Goal: Task Accomplishment & Management: Manage account settings

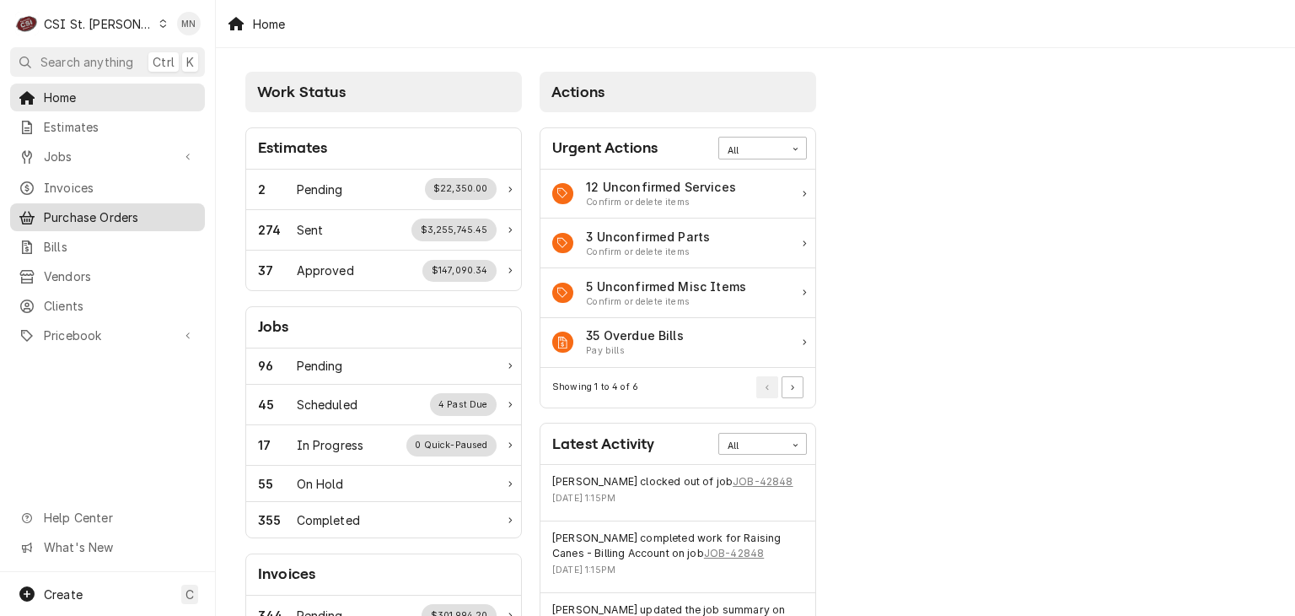
click at [78, 208] on span "Purchase Orders" at bounding box center [120, 217] width 153 height 18
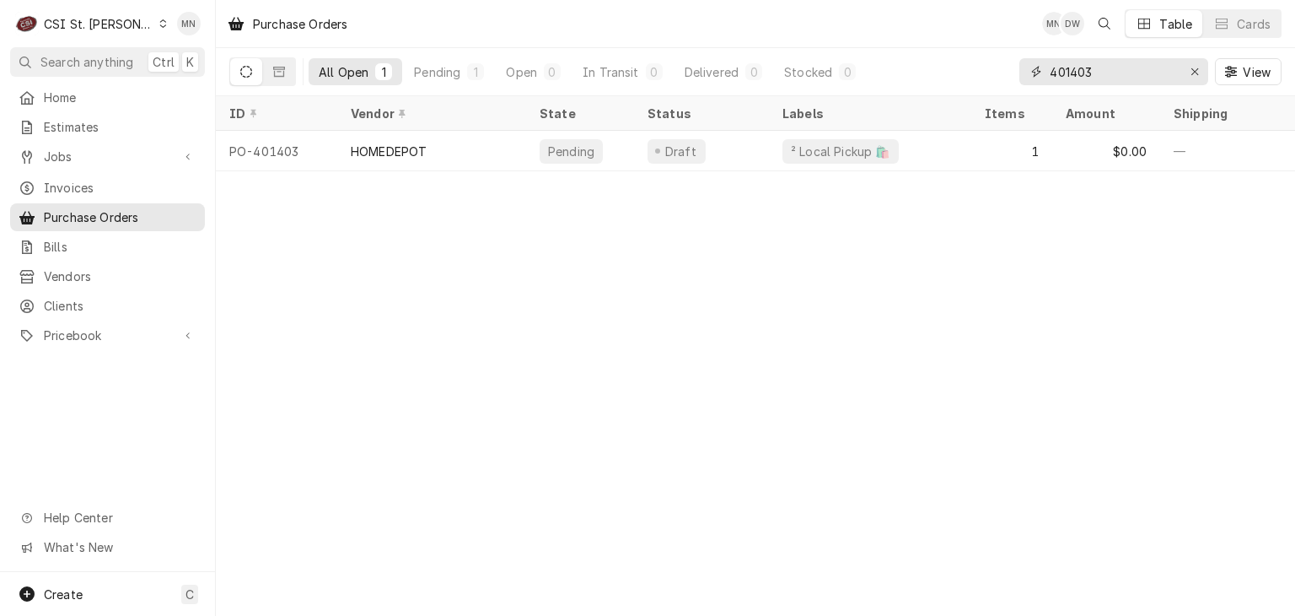
drag, startPoint x: 1105, startPoint y: 75, endPoint x: 884, endPoint y: 76, distance: 220.9
click at [884, 76] on div "All Open 1 Pending 1 Open 0 In Transit 0 Delivered 0 Stocked 0 401403 View" at bounding box center [755, 71] width 1052 height 47
type input "401357"
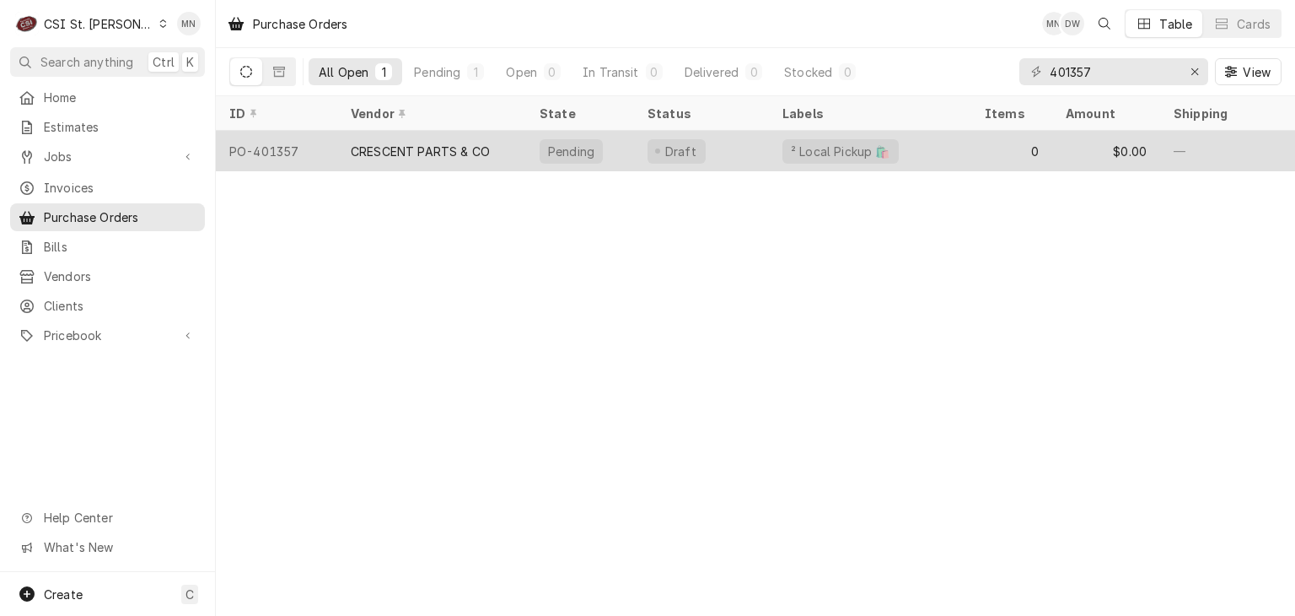
click at [449, 143] on div "CRESCENT PARTS & CO" at bounding box center [420, 152] width 139 height 18
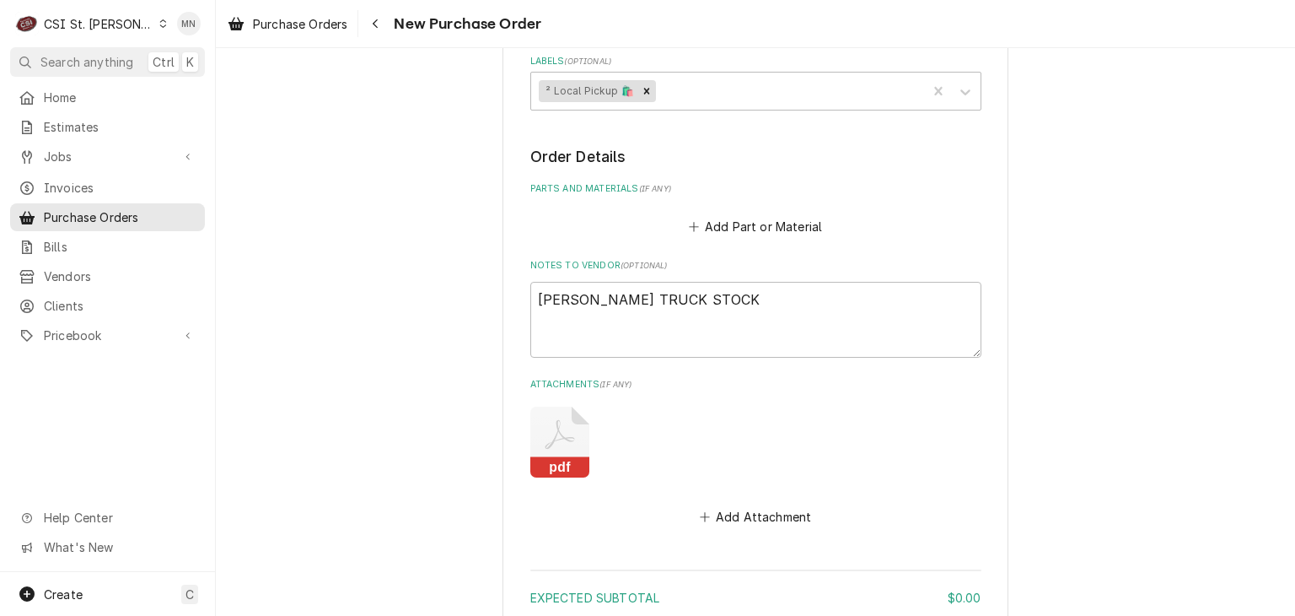
scroll to position [1056, 0]
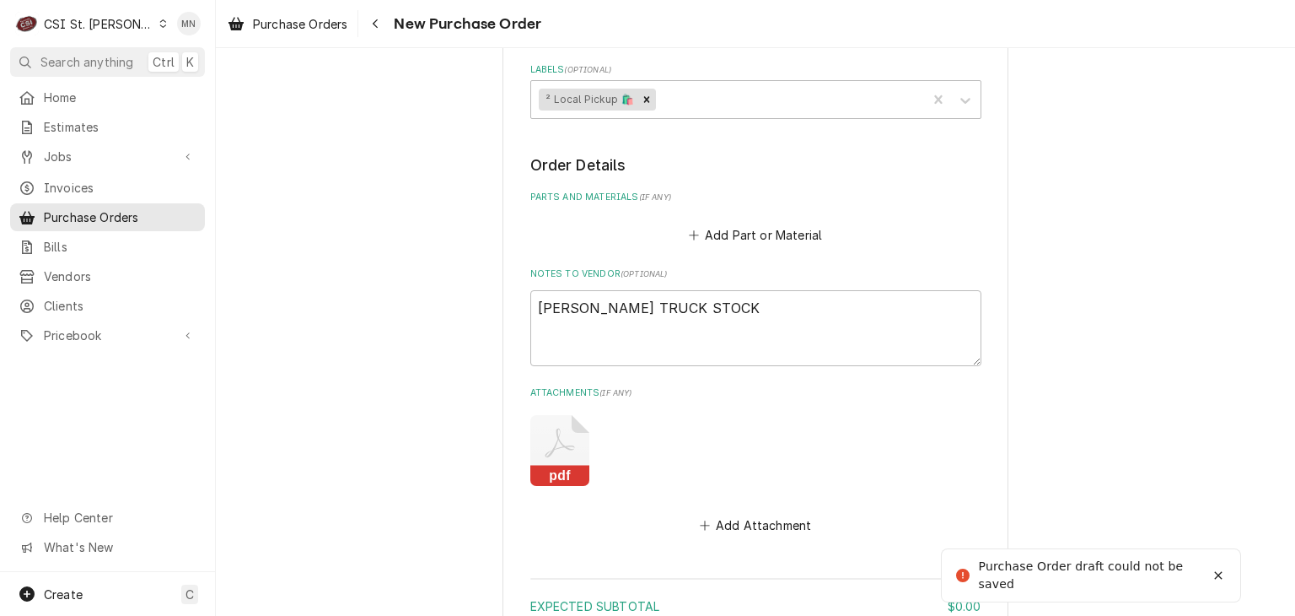
type textarea "x"
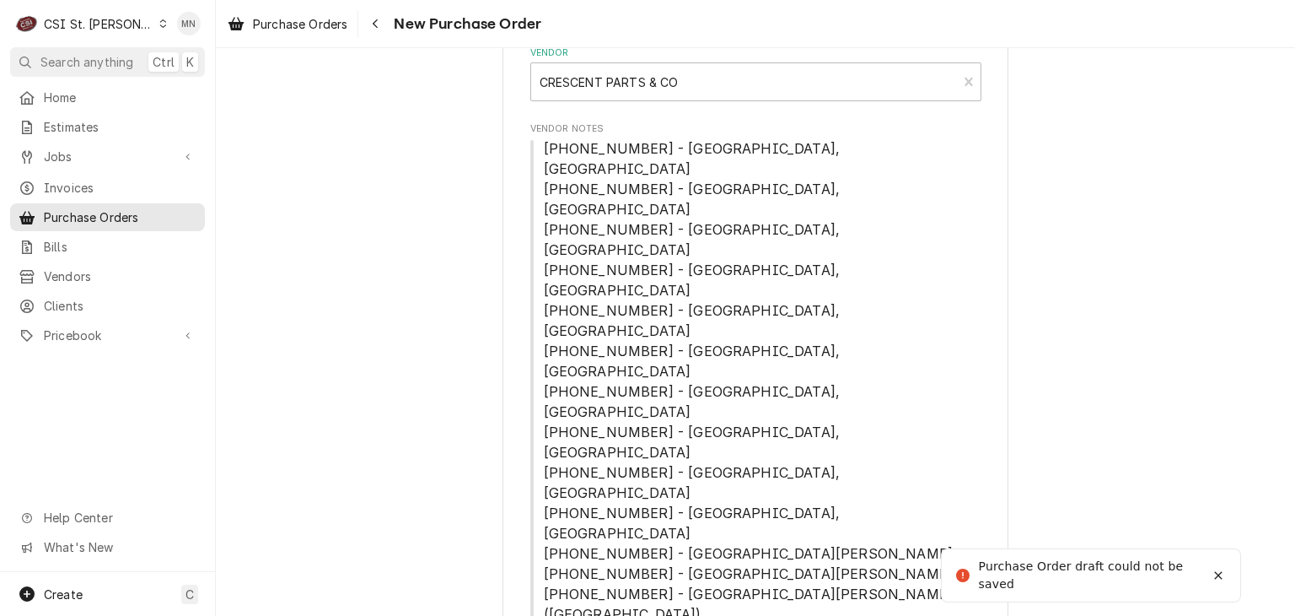
scroll to position [0, 0]
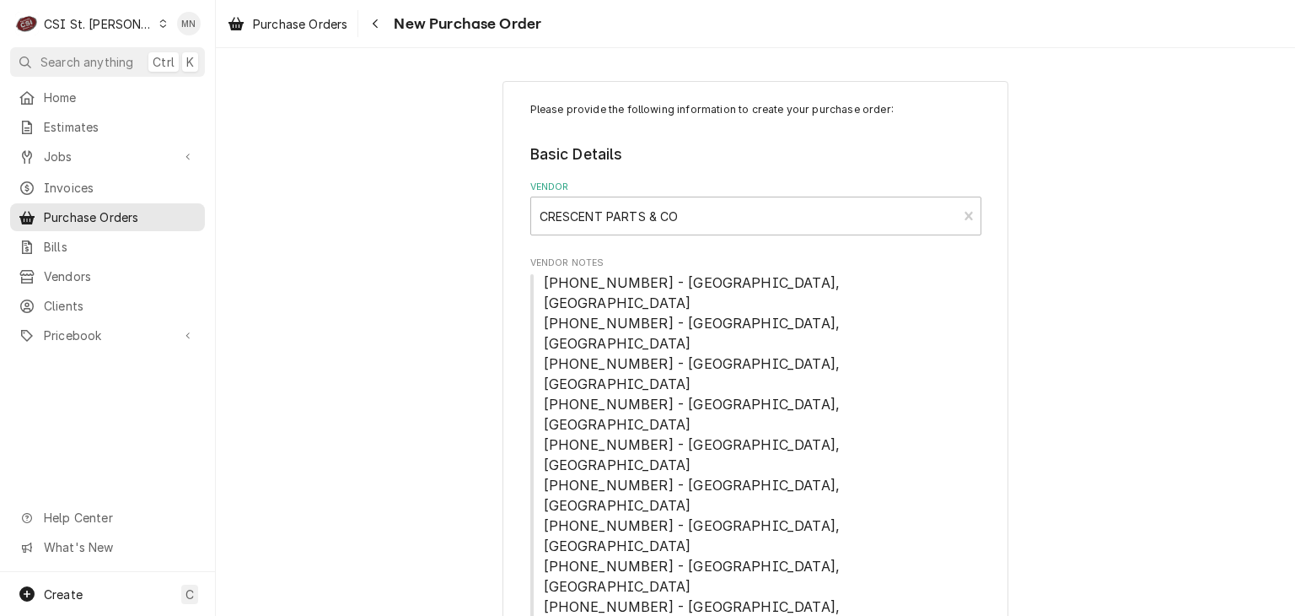
click at [91, 28] on div "CSI St. [PERSON_NAME]" at bounding box center [99, 24] width 110 height 18
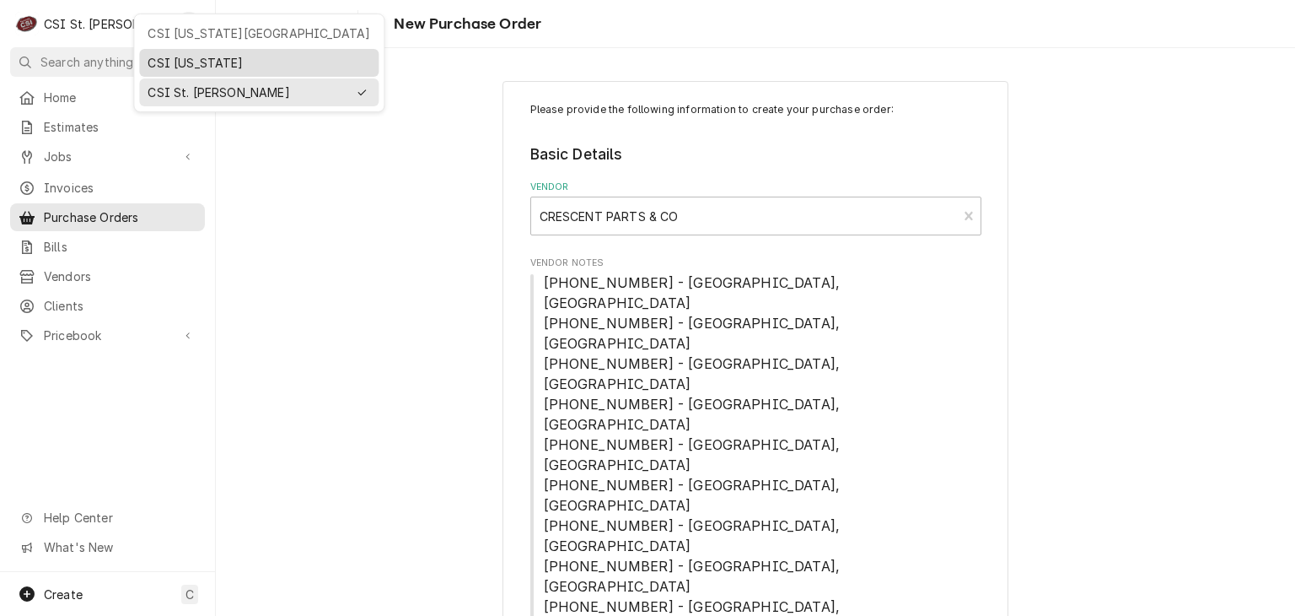
click at [175, 60] on div "CSI [US_STATE]" at bounding box center [259, 63] width 223 height 18
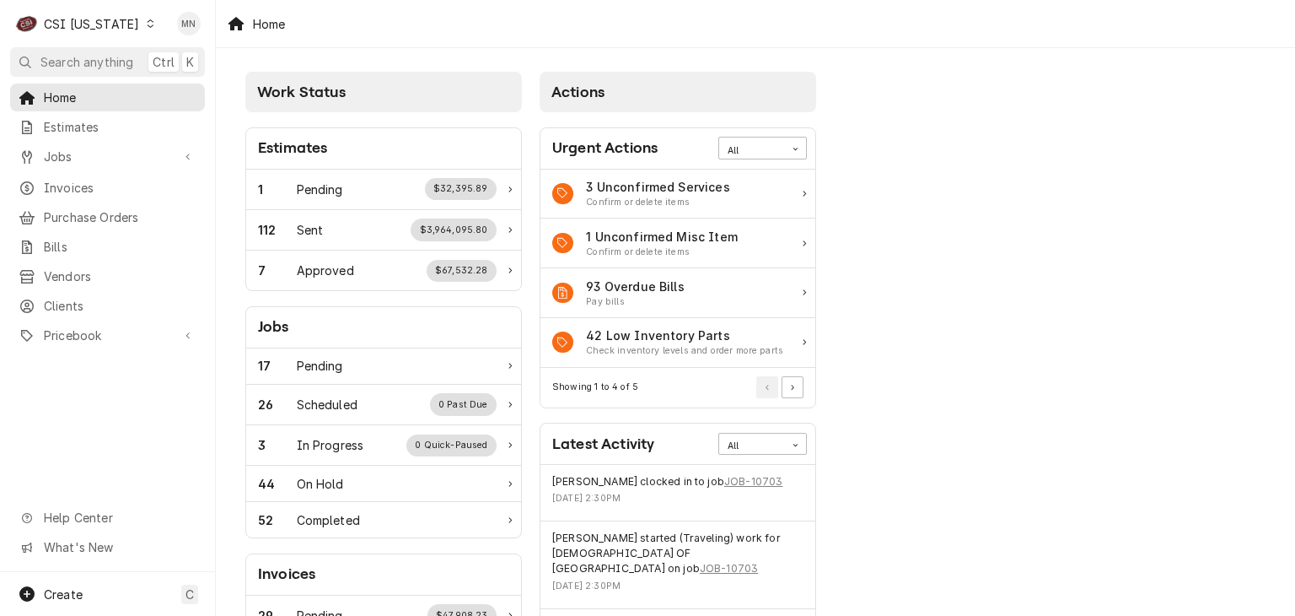
click at [144, 18] on div "Dynamic Content Wrapper" at bounding box center [150, 24] width 12 height 12
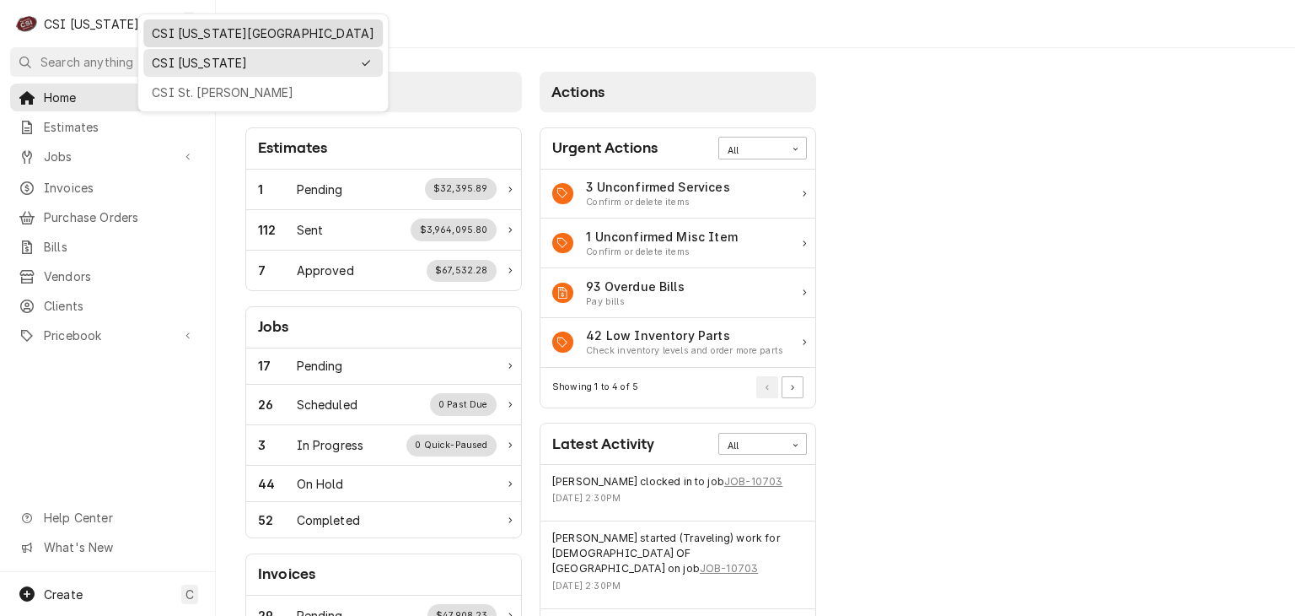
click at [191, 24] on div "CSI [US_STATE][GEOGRAPHIC_DATA]" at bounding box center [263, 33] width 223 height 18
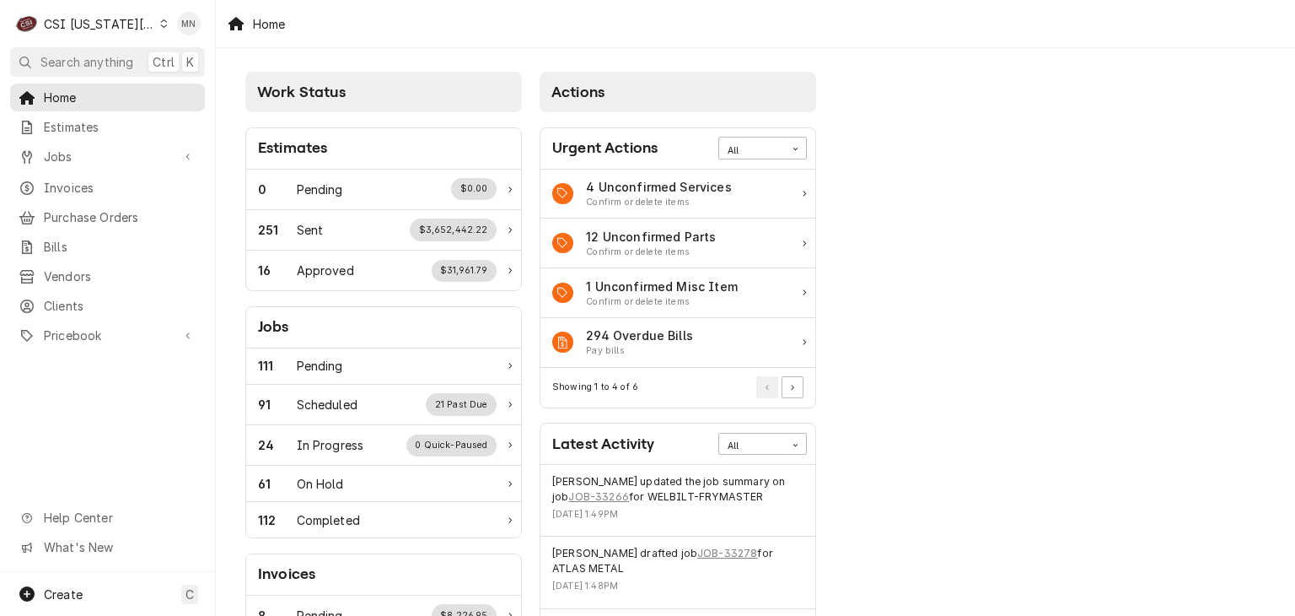
click at [160, 20] on div "Dynamic Content Wrapper" at bounding box center [164, 24] width 8 height 12
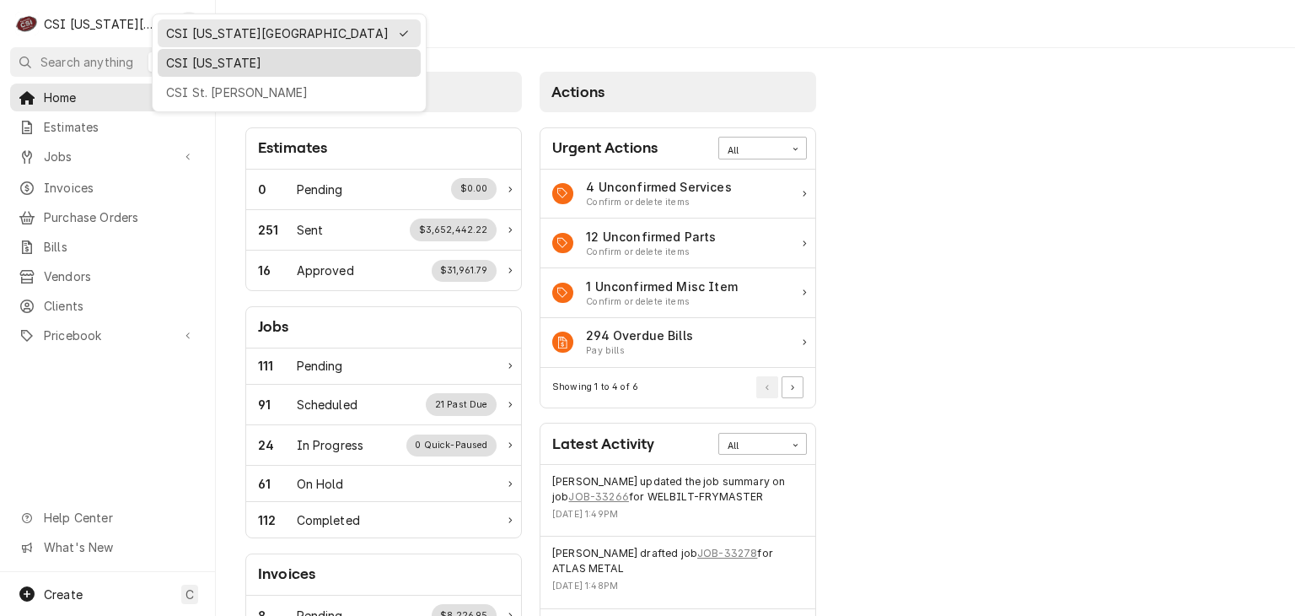
click at [196, 58] on div "CSI [US_STATE]" at bounding box center [289, 63] width 246 height 18
